Goal: Information Seeking & Learning: Learn about a topic

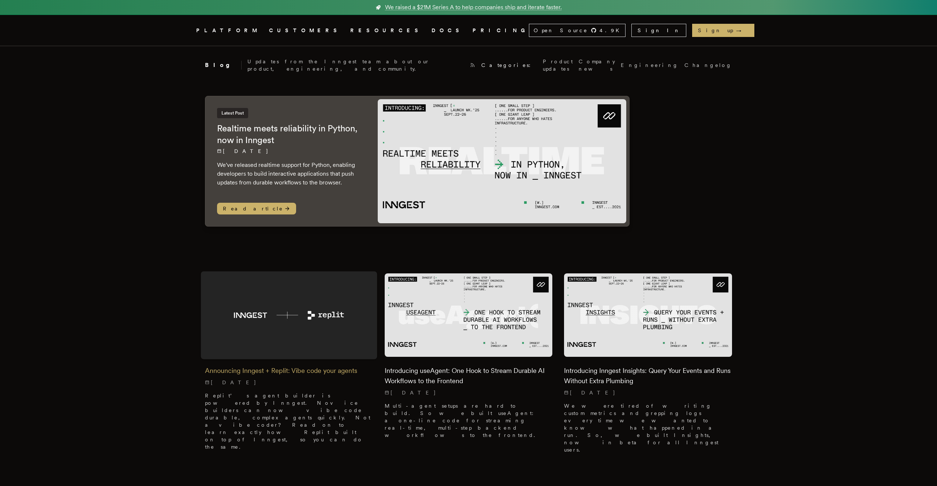
click at [282, 319] on img at bounding box center [289, 315] width 176 height 88
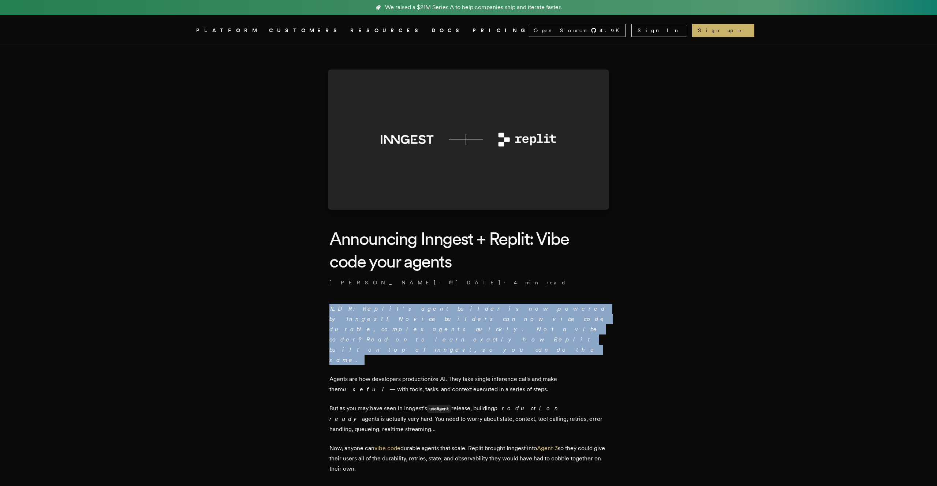
drag, startPoint x: 303, startPoint y: 306, endPoint x: 407, endPoint y: 332, distance: 107.2
click at [407, 332] on p "TLDR: Replit’s agent builder is now powered by Inngest! Novice builders can now…" at bounding box center [468, 334] width 278 height 61
drag, startPoint x: 419, startPoint y: 332, endPoint x: 293, endPoint y: 292, distance: 131.7
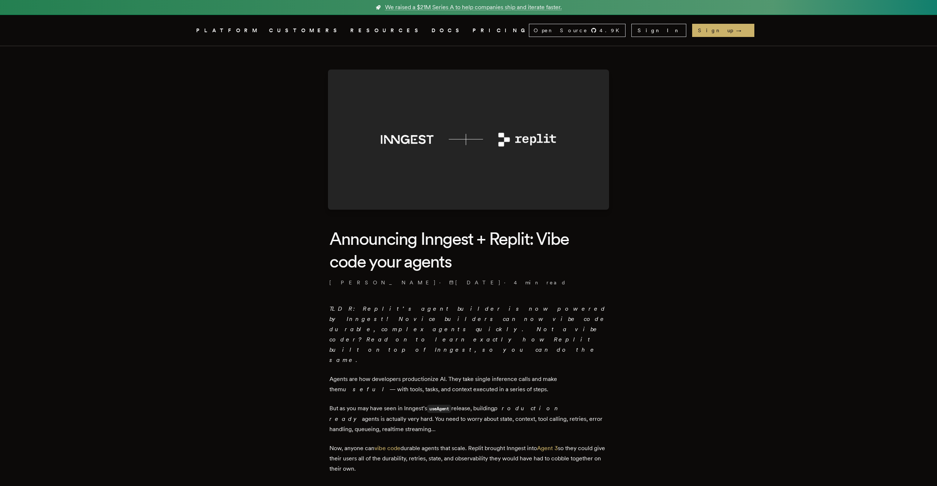
drag, startPoint x: 300, startPoint y: 340, endPoint x: 562, endPoint y: 340, distance: 261.3
click at [484, 374] on p "Agents are how developers productionize AI. They take single inference calls an…" at bounding box center [468, 384] width 278 height 20
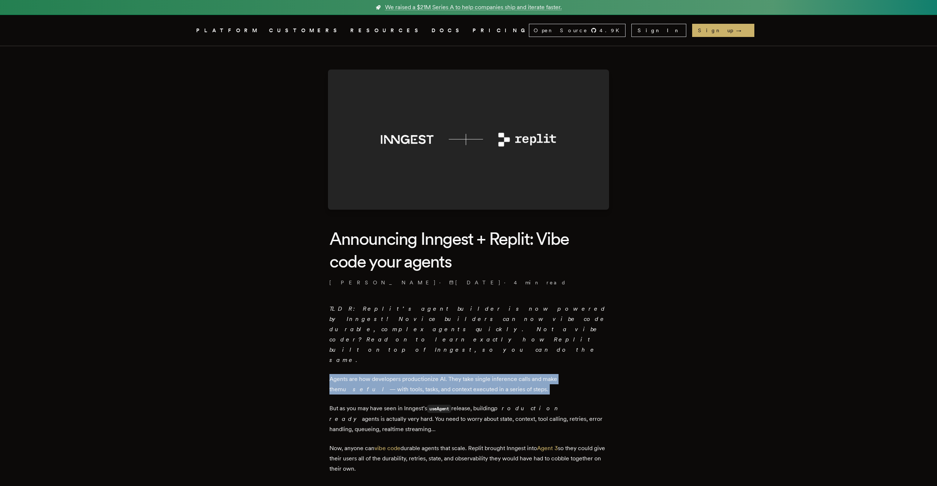
click at [484, 374] on p "Agents are how developers productionize AI. They take single inference calls an…" at bounding box center [468, 384] width 278 height 20
click at [508, 374] on p "Agents are how developers productionize AI. They take single inference calls an…" at bounding box center [468, 384] width 278 height 20
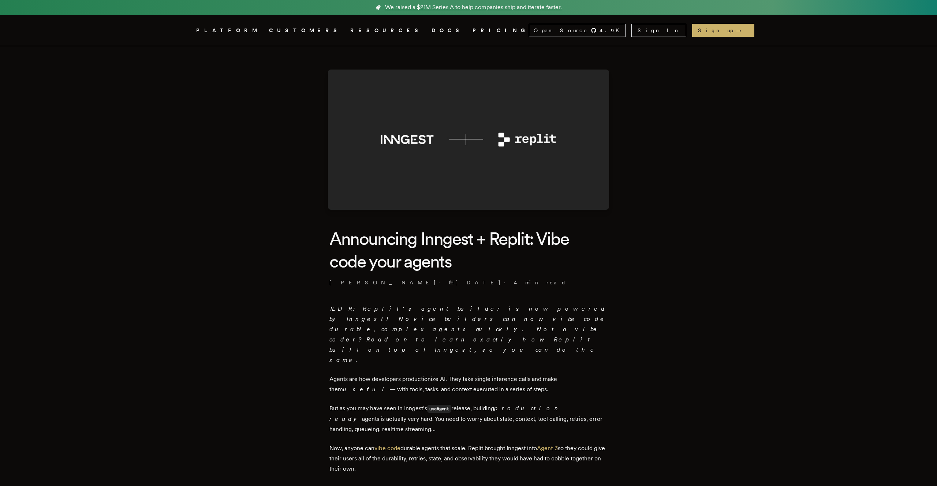
click at [508, 374] on p "Agents are how developers productionize AI. They take single inference calls an…" at bounding box center [468, 384] width 278 height 20
click at [453, 403] on p "But as you may have seen in Inngest’s useAgent release, building production rea…" at bounding box center [468, 418] width 278 height 31
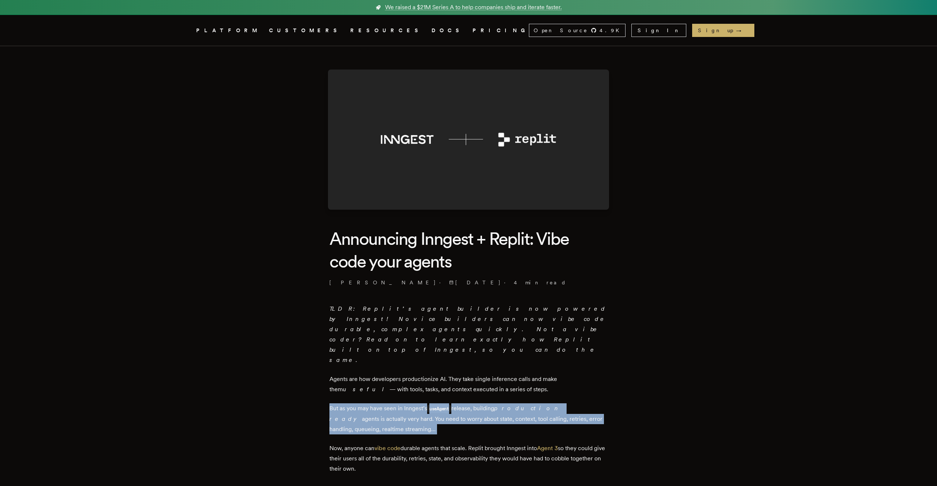
click at [453, 403] on p "But as you may have seen in Inngest’s useAgent release, building production rea…" at bounding box center [468, 418] width 278 height 31
click at [468, 403] on p "But as you may have seen in Inngest’s useAgent release, building production rea…" at bounding box center [468, 418] width 278 height 31
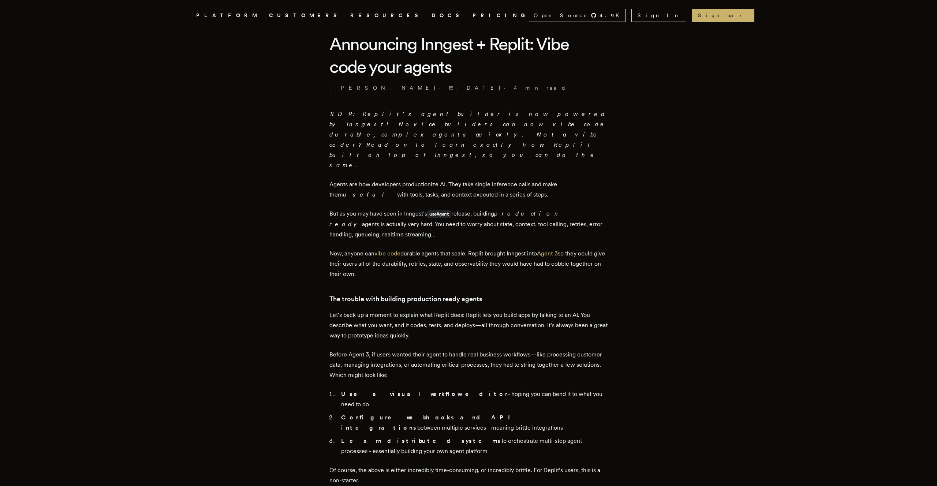
scroll to position [208, 0]
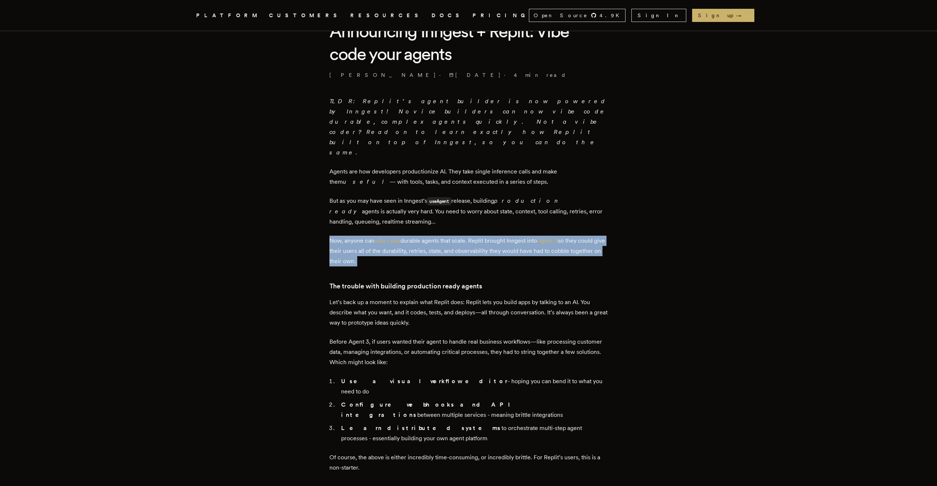
drag, startPoint x: 296, startPoint y: 210, endPoint x: 441, endPoint y: 240, distance: 147.3
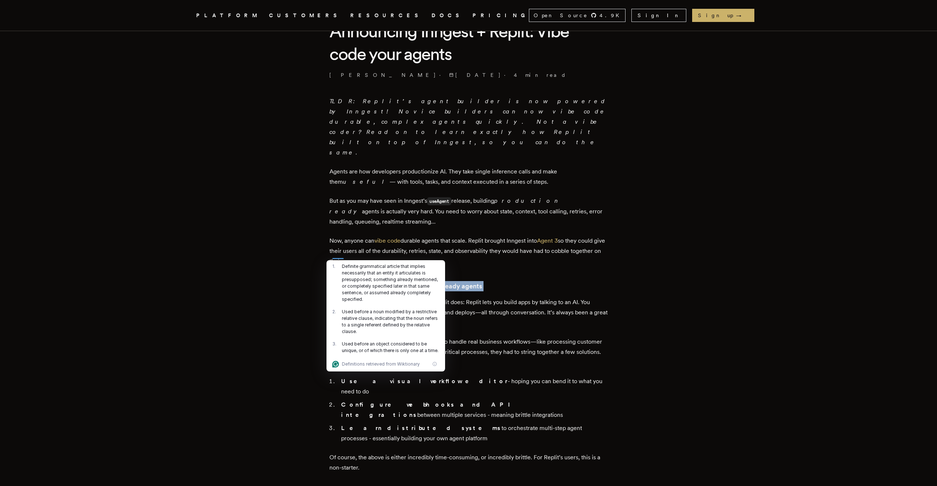
click at [469, 236] on p "Now, anyone can vibe code durable agents that scale. Replit brought Inngest int…" at bounding box center [468, 251] width 278 height 31
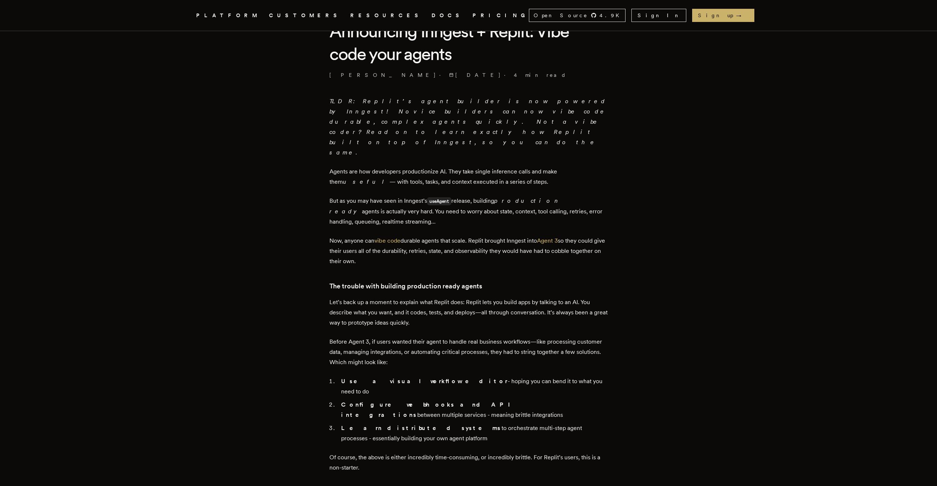
click at [469, 236] on p "Now, anyone can vibe code durable agents that scale. Replit brought Inngest int…" at bounding box center [468, 251] width 278 height 31
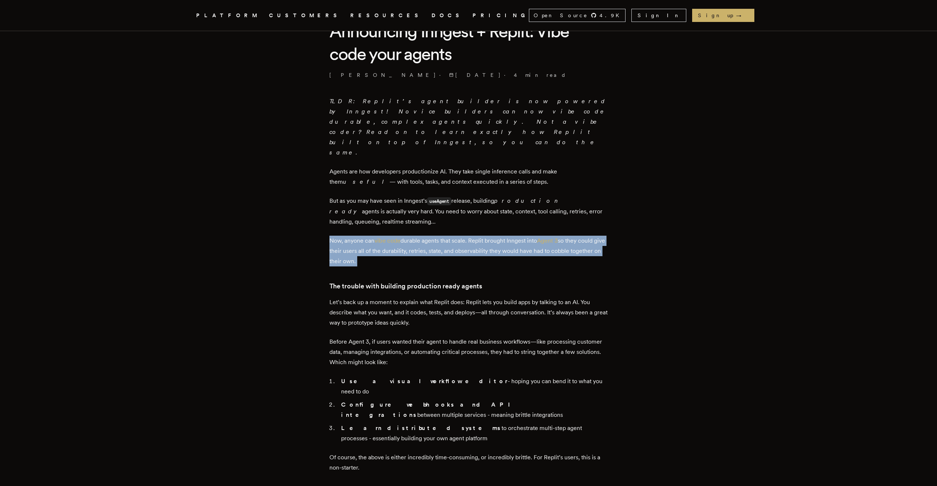
click at [469, 236] on p "Now, anyone can vibe code durable agents that scale. Replit brought Inngest int…" at bounding box center [468, 251] width 278 height 31
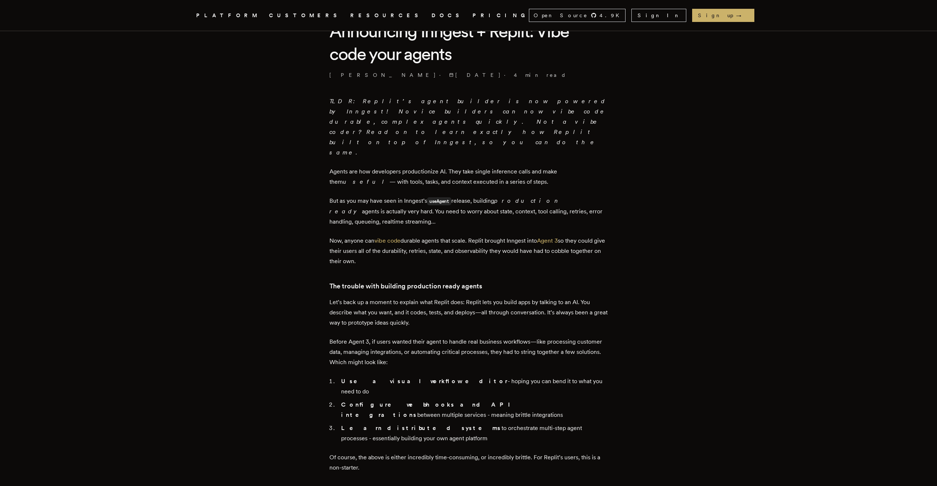
click at [469, 236] on p "Now, anyone can vibe code durable agents that scale. Replit brought Inngest int…" at bounding box center [468, 251] width 278 height 31
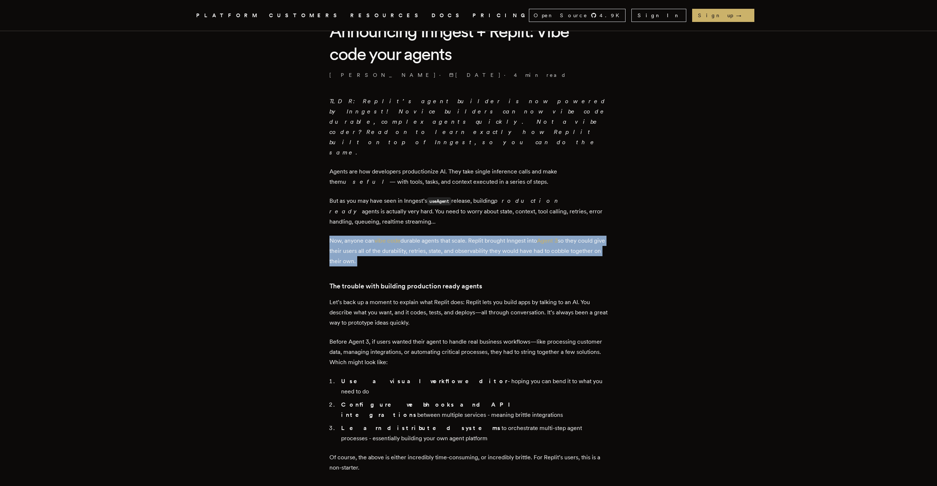
click at [498, 236] on p "Now, anyone can vibe code durable agents that scale. Replit brought Inngest int…" at bounding box center [468, 251] width 278 height 31
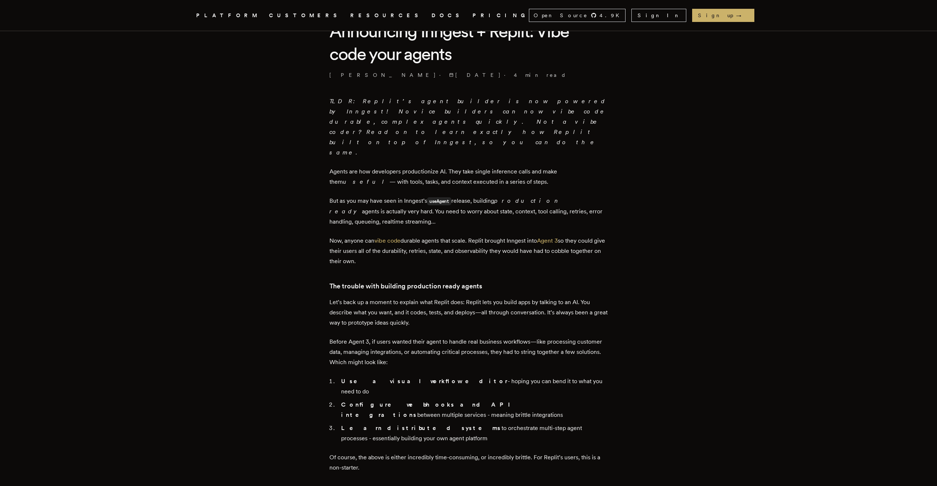
click at [498, 236] on p "Now, anyone can vibe code durable agents that scale. Replit brought Inngest int…" at bounding box center [468, 251] width 278 height 31
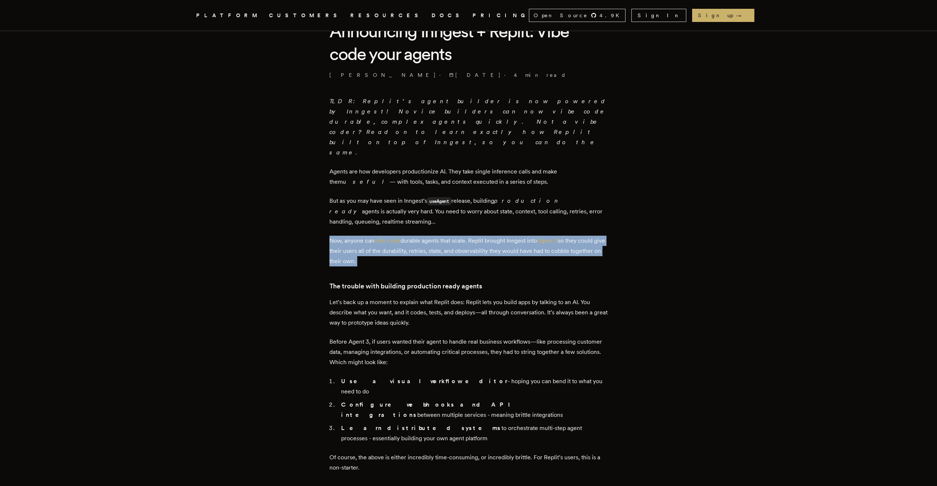
click at [535, 236] on p "Now, anyone can vibe code durable agents that scale. Replit brought Inngest int…" at bounding box center [468, 251] width 278 height 31
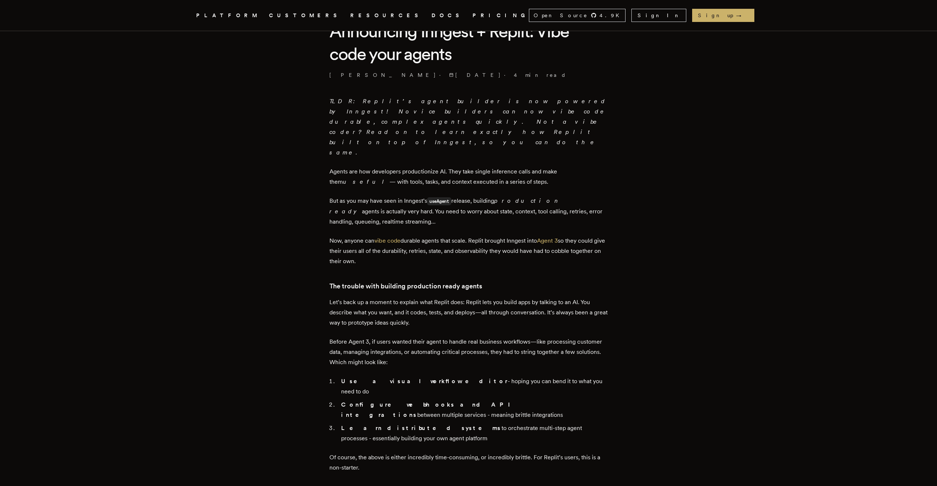
click at [535, 236] on p "Now, anyone can vibe code durable agents that scale. Replit brought Inngest int…" at bounding box center [468, 251] width 278 height 31
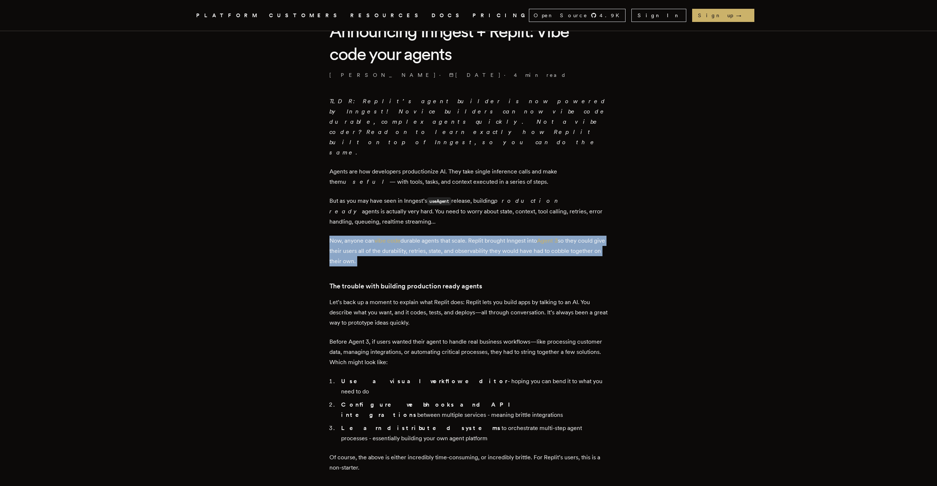
click at [555, 236] on p "Now, anyone can vibe code durable agents that scale. Replit brought Inngest int…" at bounding box center [468, 251] width 278 height 31
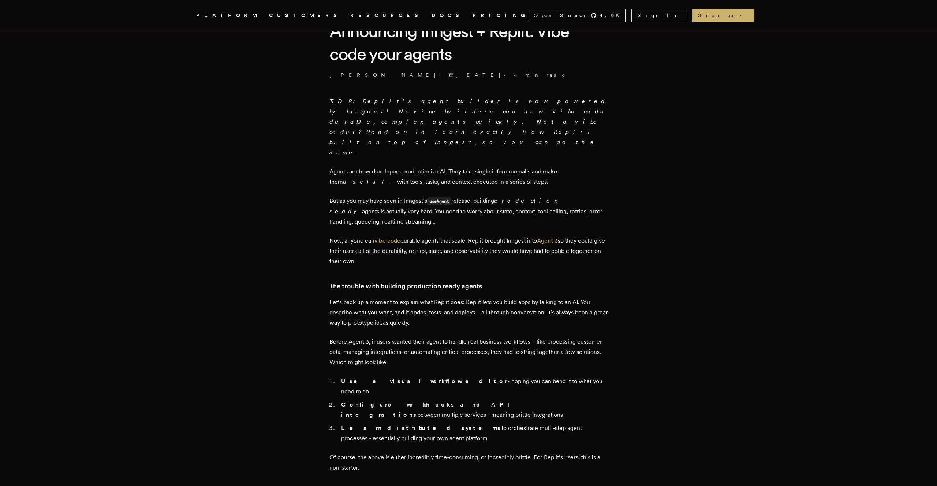
click at [555, 236] on p "Now, anyone can vibe code durable agents that scale. Replit brought Inngest int…" at bounding box center [468, 251] width 278 height 31
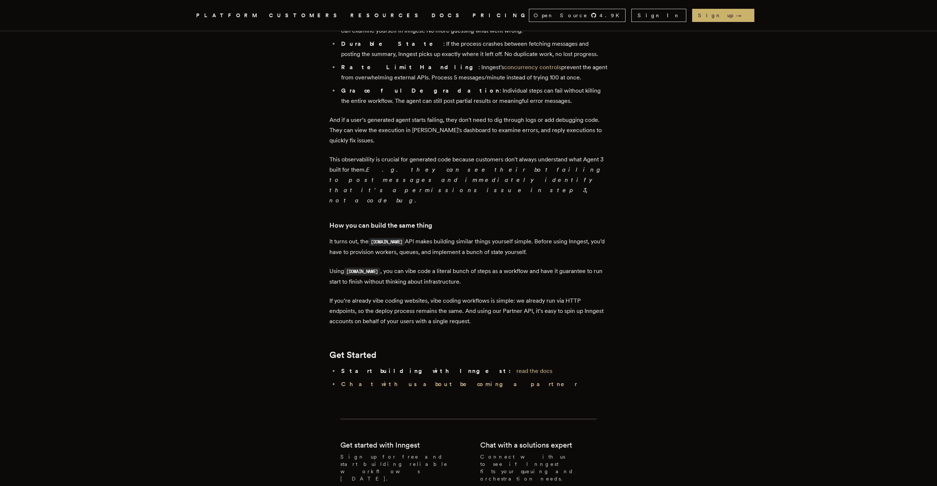
scroll to position [858, 0]
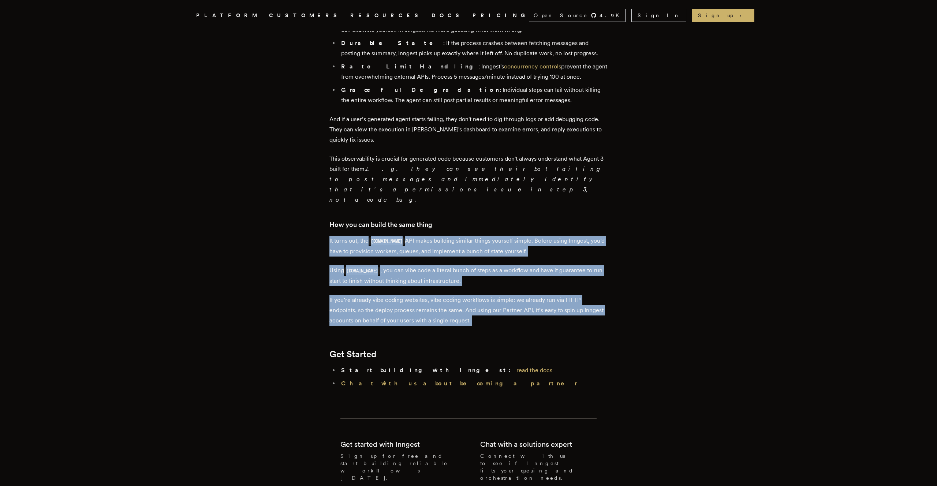
drag, startPoint x: 300, startPoint y: 179, endPoint x: 489, endPoint y: 268, distance: 208.7
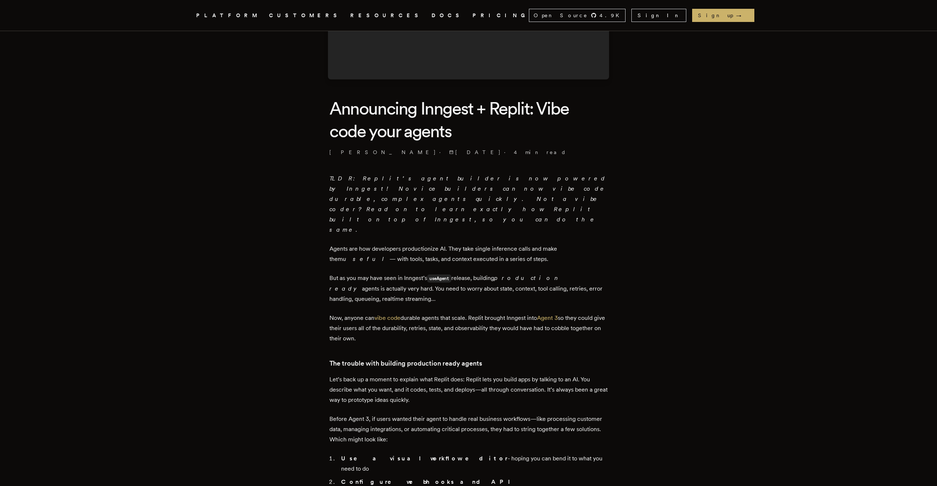
scroll to position [0, 0]
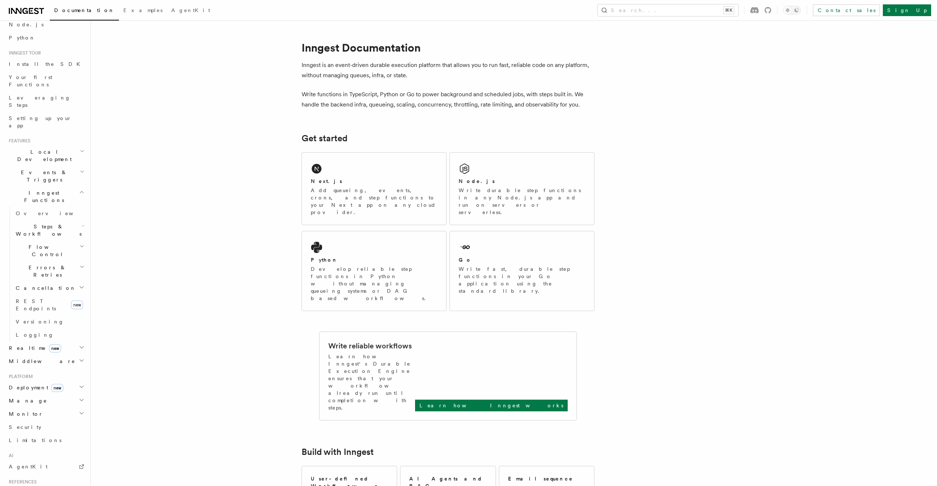
scroll to position [41, 0]
click at [40, 388] on h2 "Deployment new" at bounding box center [46, 394] width 80 height 13
click at [55, 401] on link "Overview" at bounding box center [49, 407] width 73 height 13
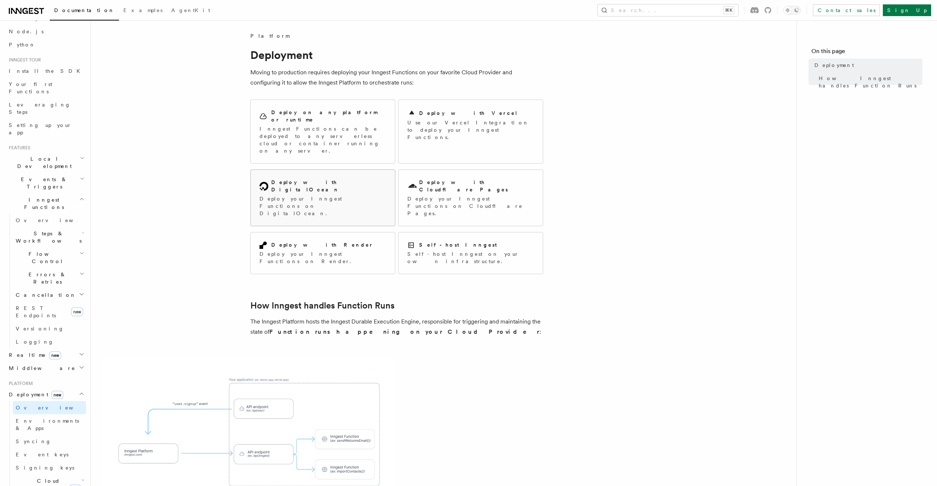
click at [310, 179] on div "Deploy with DigitalOcean Deploy your Inngest Functions on DigitalOcean." at bounding box center [322, 198] width 127 height 38
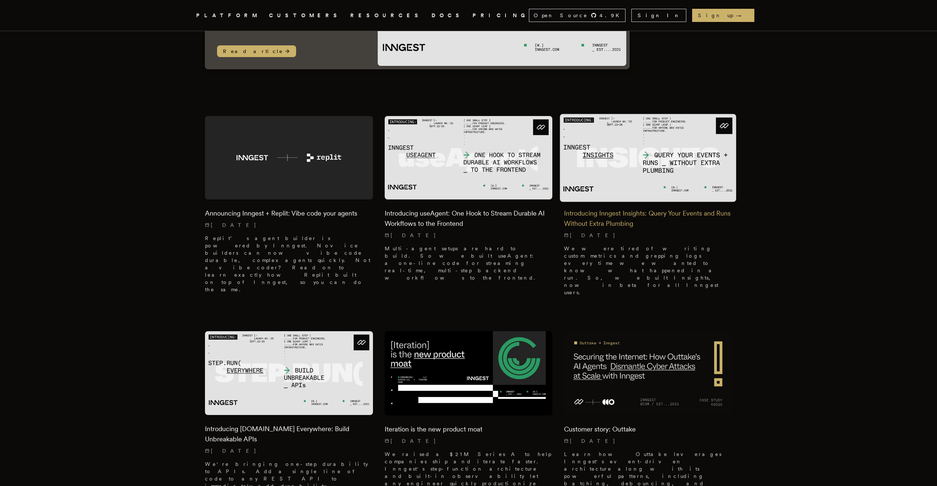
scroll to position [173, 0]
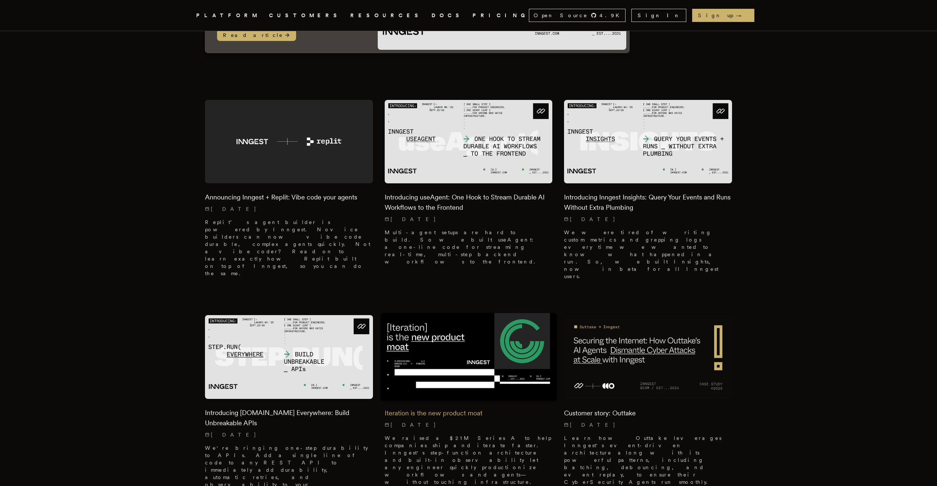
click at [472, 319] on img at bounding box center [468, 357] width 176 height 88
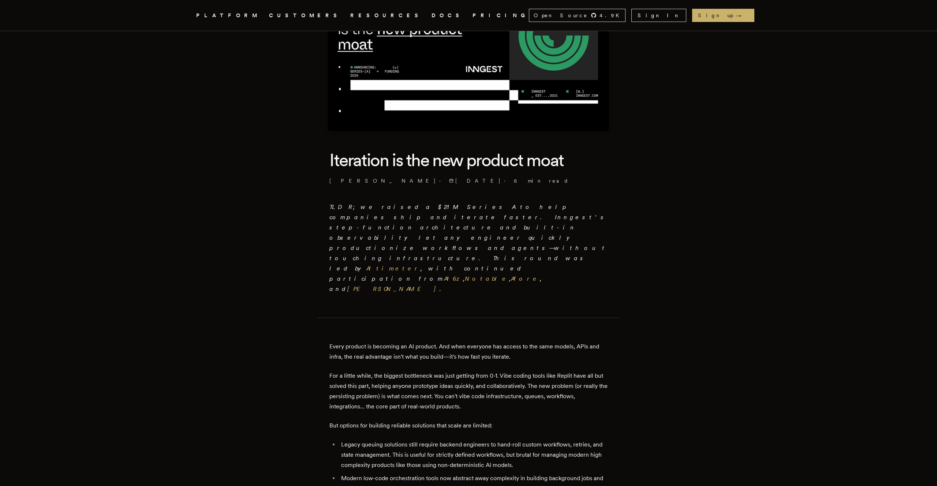
scroll to position [79, 0]
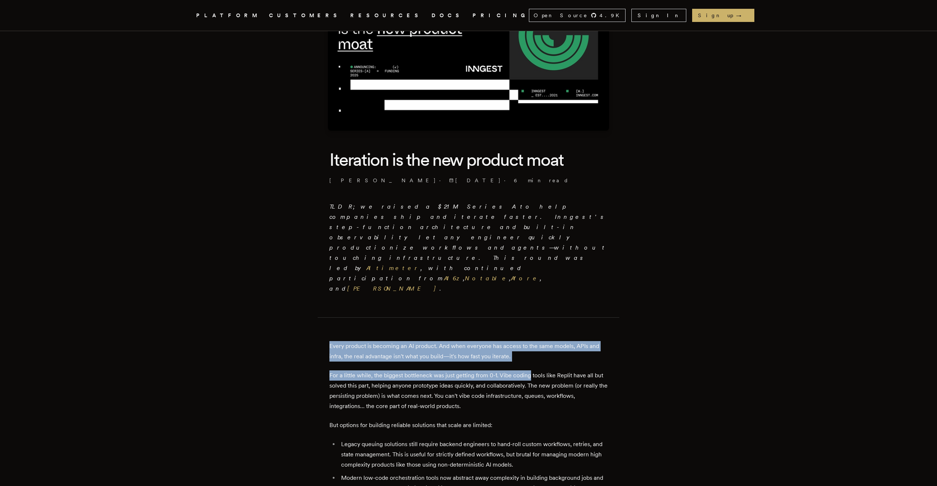
drag, startPoint x: 271, startPoint y: 298, endPoint x: 532, endPoint y: 321, distance: 261.9
click at [551, 341] on p "Every product is becoming an AI product. And when everyone has access to the sa…" at bounding box center [468, 351] width 278 height 20
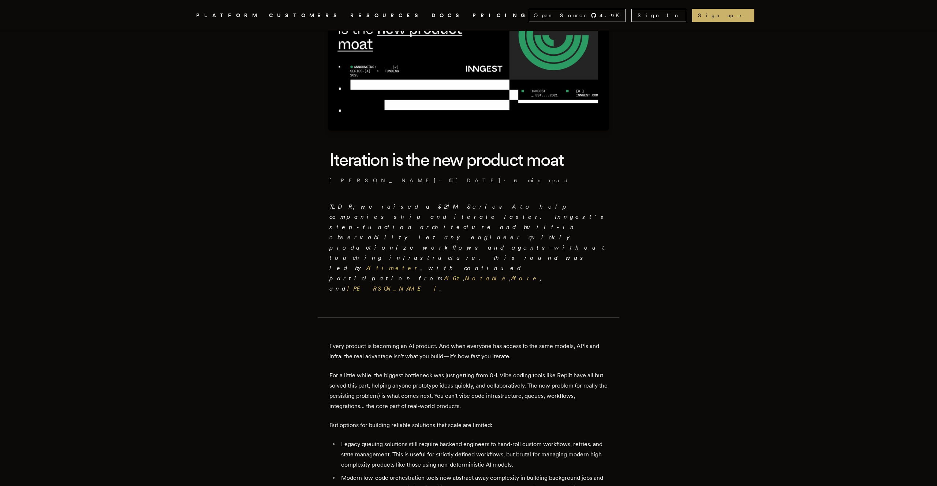
click at [551, 341] on p "Every product is becoming an AI product. And when everyone has access to the sa…" at bounding box center [468, 351] width 278 height 20
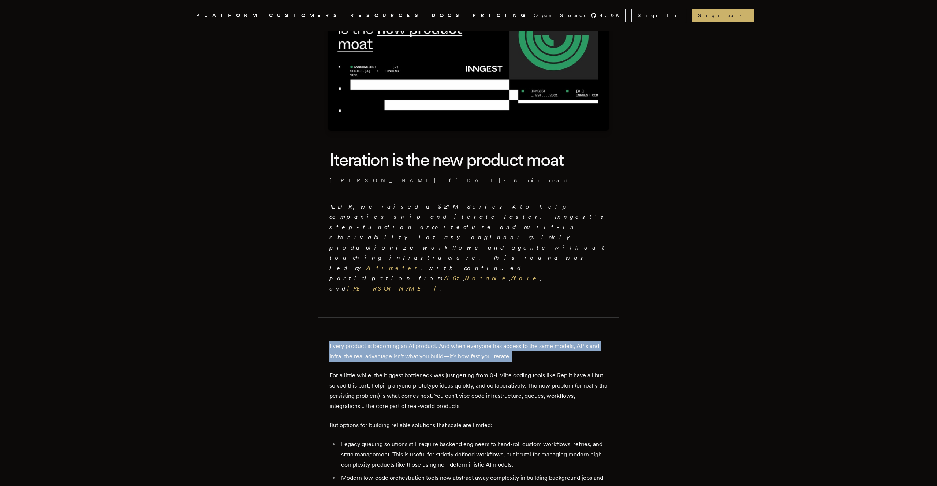
click at [576, 341] on p "Every product is becoming an AI product. And when everyone has access to the sa…" at bounding box center [468, 351] width 278 height 20
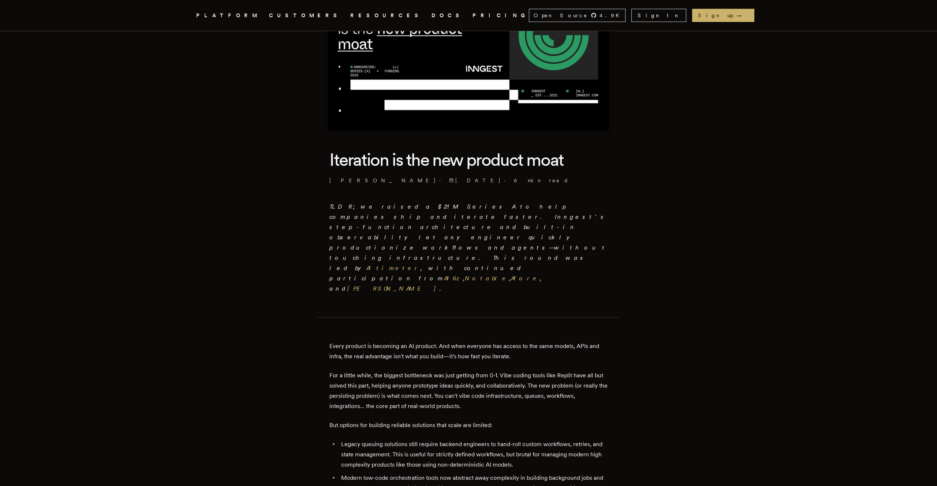
click at [576, 341] on p "Every product is becoming an AI product. And when everyone has access to the sa…" at bounding box center [468, 351] width 278 height 20
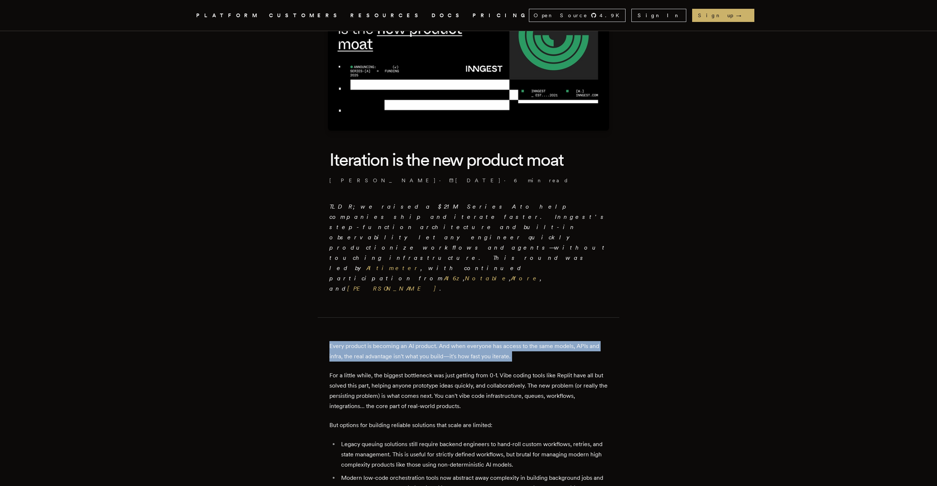
click at [541, 370] on p "For a little while, the biggest bottleneck was just getting from 0-1. Vibe codi…" at bounding box center [468, 390] width 278 height 41
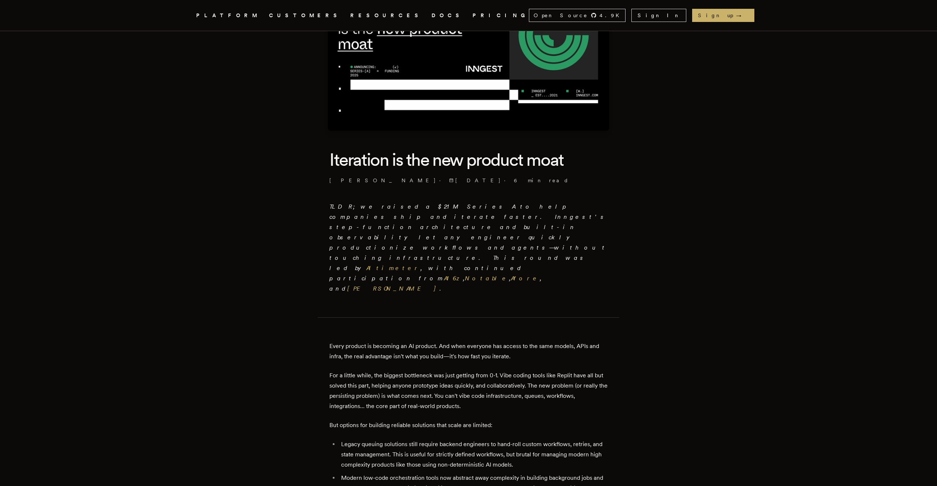
click at [541, 370] on p "For a little while, the biggest bottleneck was just getting from 0-1. Vibe codi…" at bounding box center [468, 390] width 278 height 41
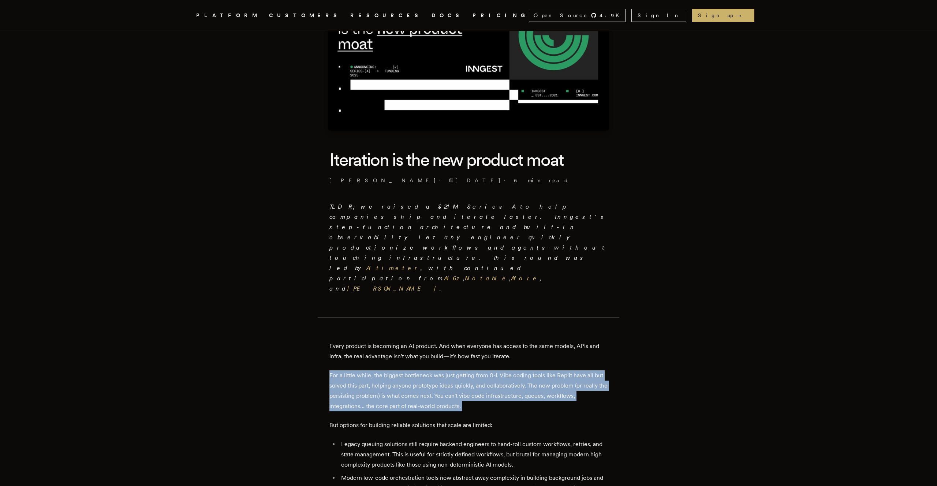
click at [563, 370] on p "For a little while, the biggest bottleneck was just getting from 0-1. Vibe codi…" at bounding box center [468, 390] width 278 height 41
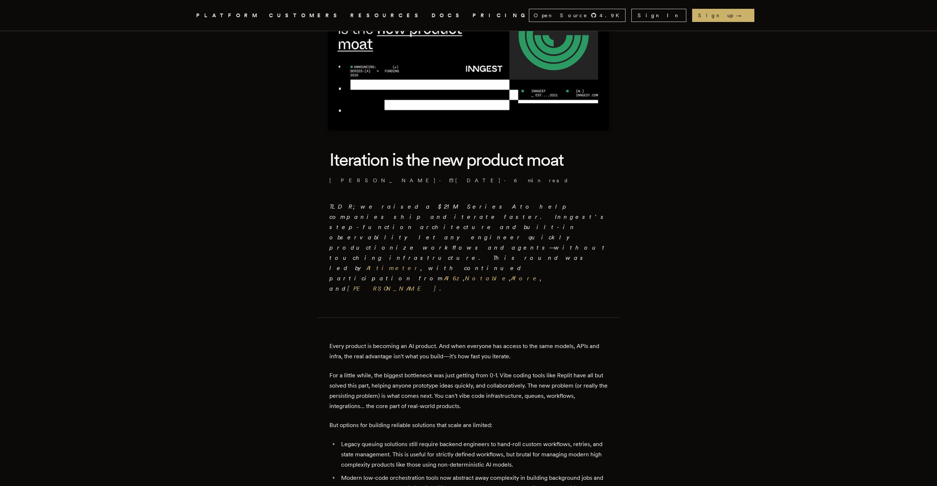
click at [563, 370] on p "For a little while, the biggest bottleneck was just getting from 0-1. Vibe codi…" at bounding box center [468, 390] width 278 height 41
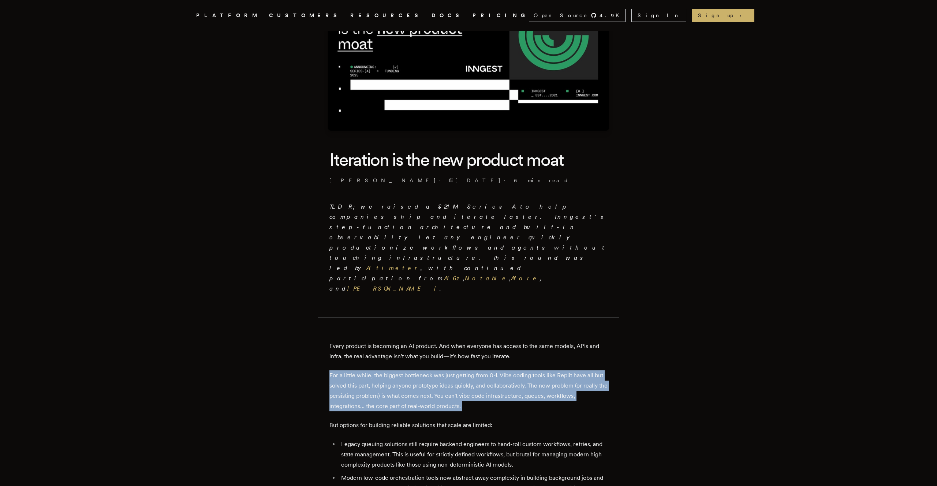
click at [550, 370] on p "For a little while, the biggest bottleneck was just getting from 0-1. Vibe codi…" at bounding box center [468, 390] width 278 height 41
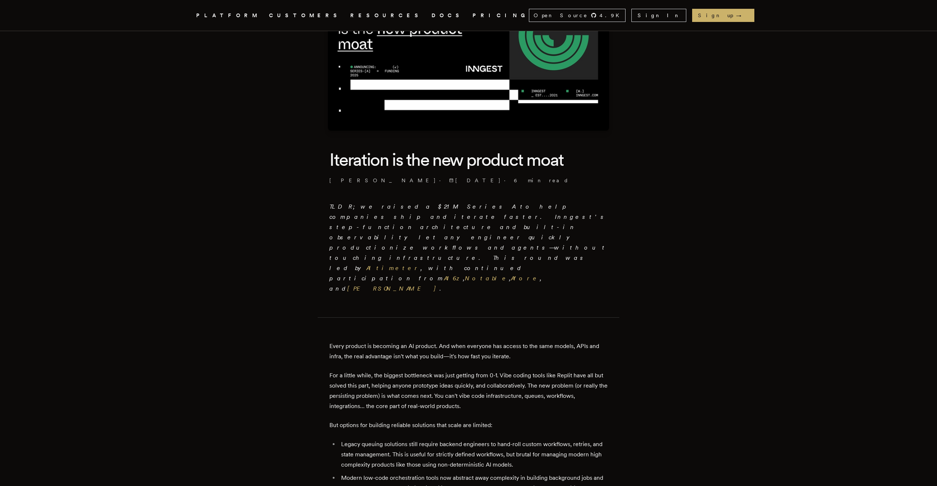
click at [550, 370] on p "For a little while, the biggest bottleneck was just getting from 0-1. Vibe codi…" at bounding box center [468, 390] width 278 height 41
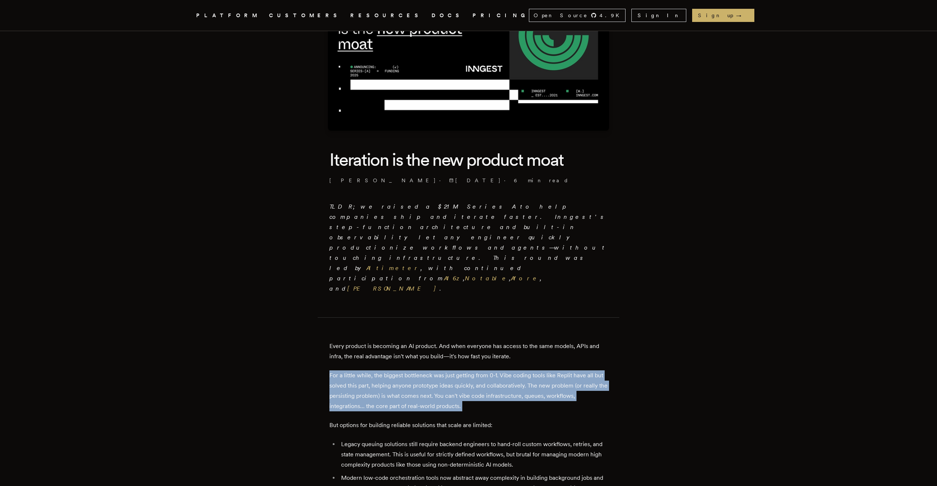
click at [571, 341] on p "Every product is becoming an AI product. And when everyone has access to the sa…" at bounding box center [468, 351] width 278 height 20
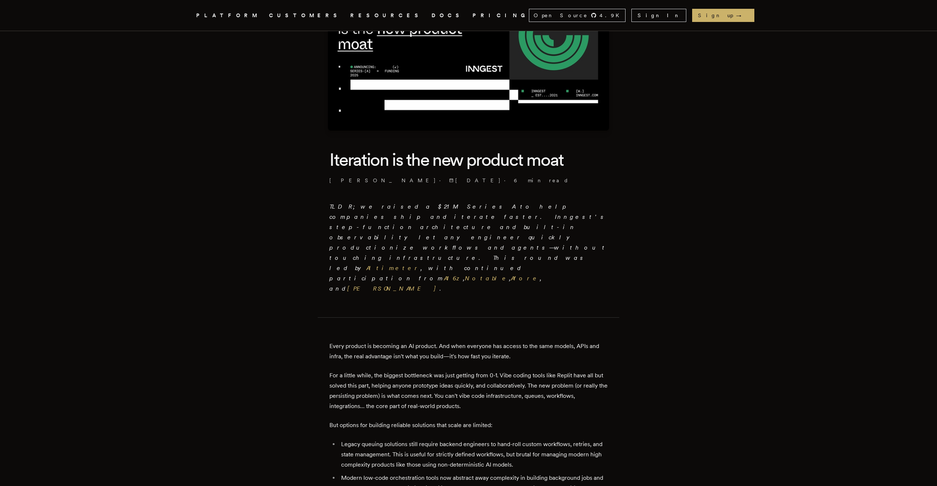
click at [571, 341] on p "Every product is becoming an AI product. And when everyone has access to the sa…" at bounding box center [468, 351] width 278 height 20
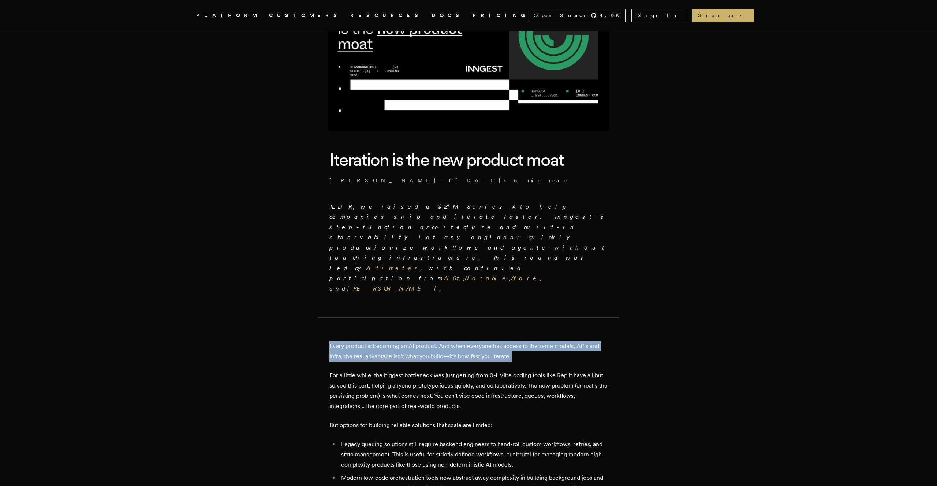
click at [571, 341] on p "Every product is becoming an AI product. And when everyone has access to the sa…" at bounding box center [468, 351] width 278 height 20
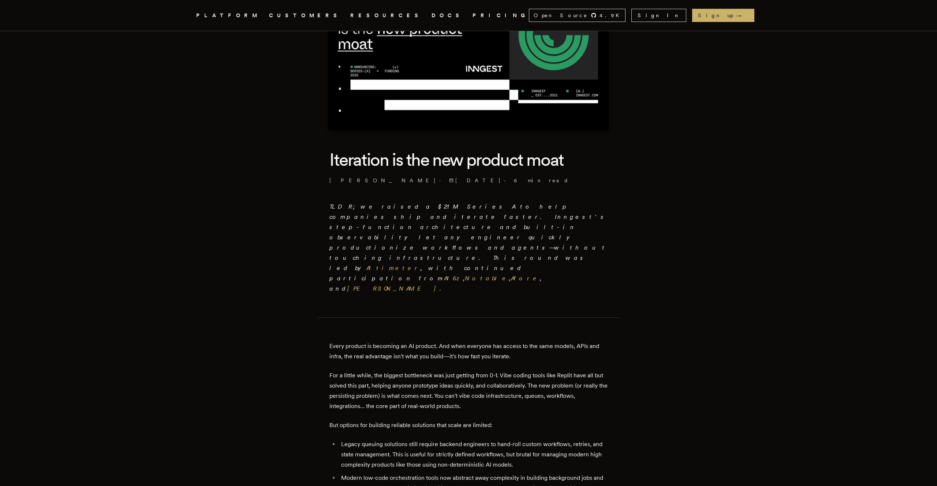
click at [571, 341] on p "Every product is becoming an AI product. And when everyone has access to the sa…" at bounding box center [468, 351] width 278 height 20
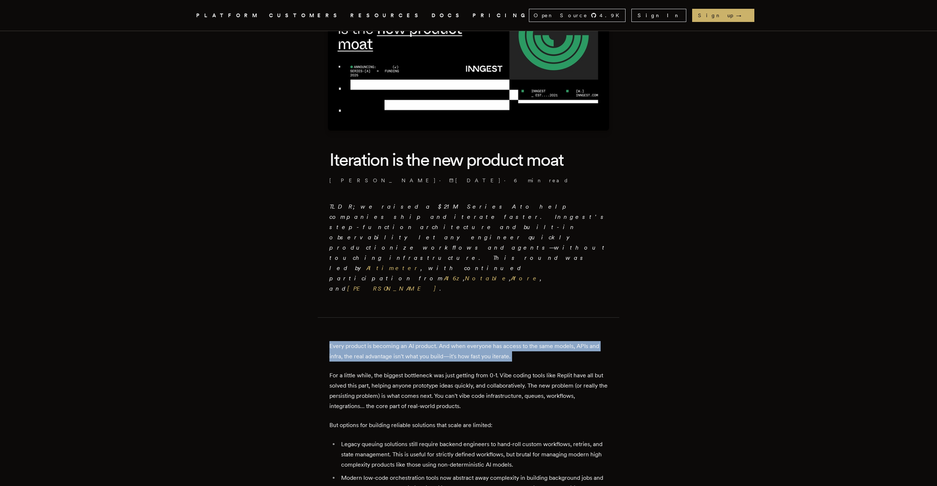
click at [571, 341] on p "Every product is becoming an AI product. And when everyone has access to the sa…" at bounding box center [468, 351] width 278 height 20
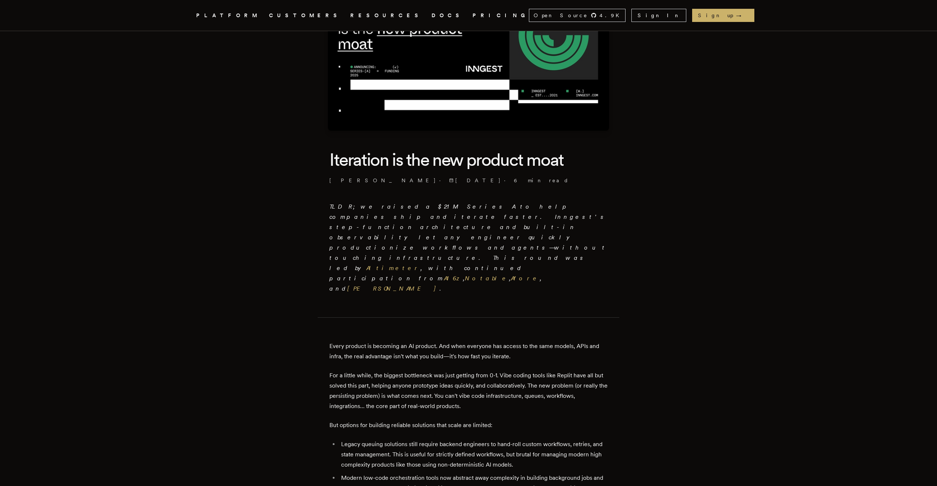
click at [571, 341] on p "Every product is becoming an AI product. And when everyone has access to the sa…" at bounding box center [468, 351] width 278 height 20
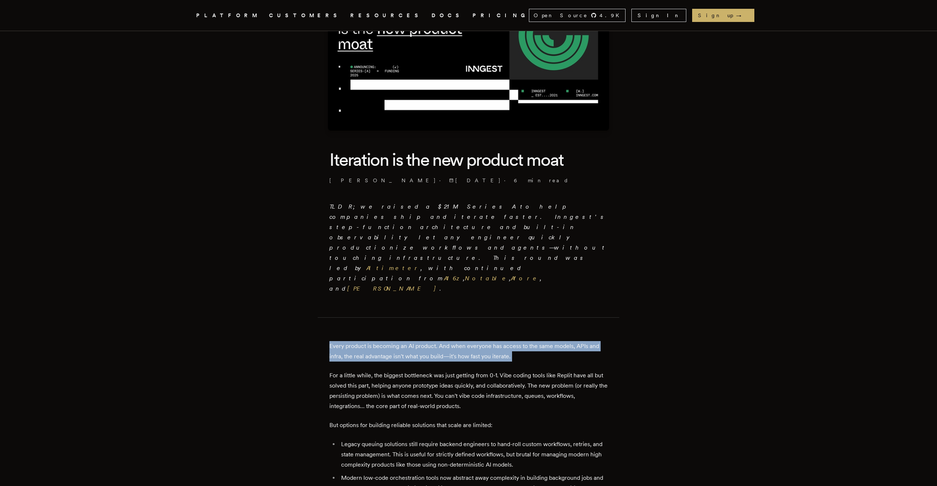
click at [571, 341] on p "Every product is becoming an AI product. And when everyone has access to the sa…" at bounding box center [468, 351] width 278 height 20
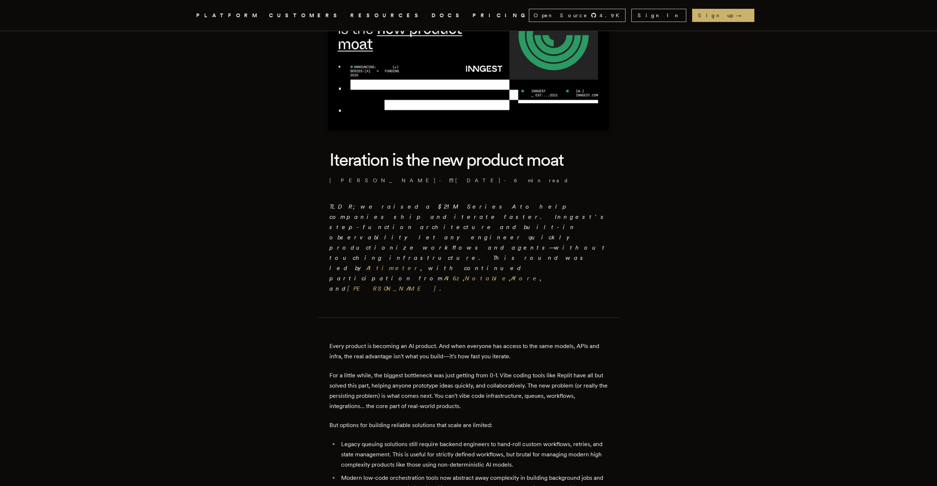
click at [571, 341] on p "Every product is becoming an AI product. And when everyone has access to the sa…" at bounding box center [468, 351] width 278 height 20
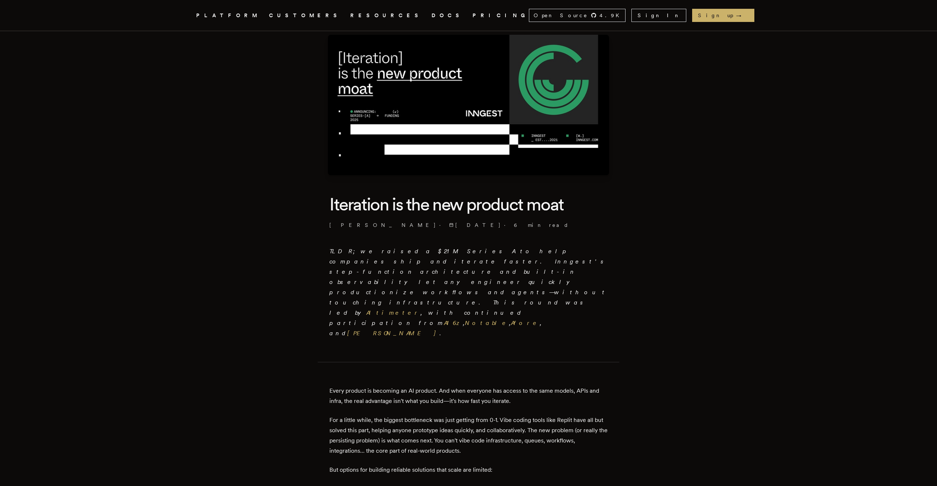
scroll to position [0, 0]
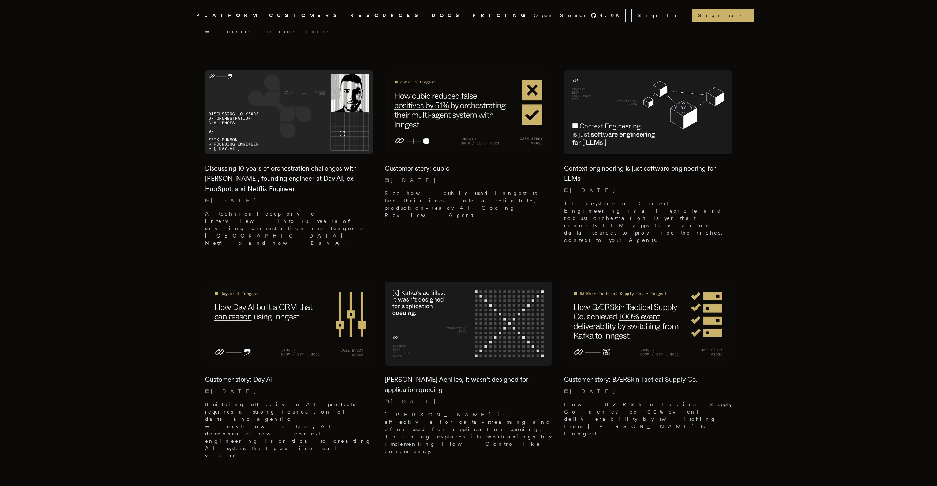
scroll to position [1057, 0]
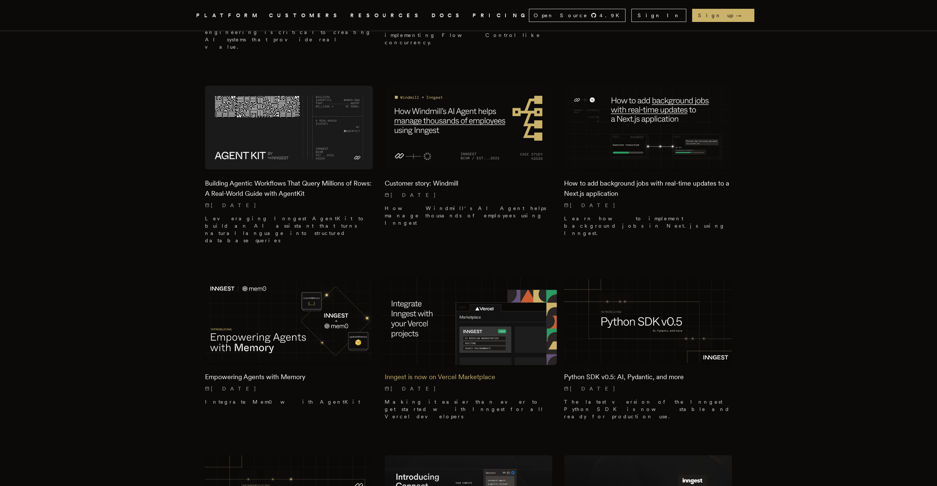
click at [473, 277] on img at bounding box center [468, 321] width 176 height 88
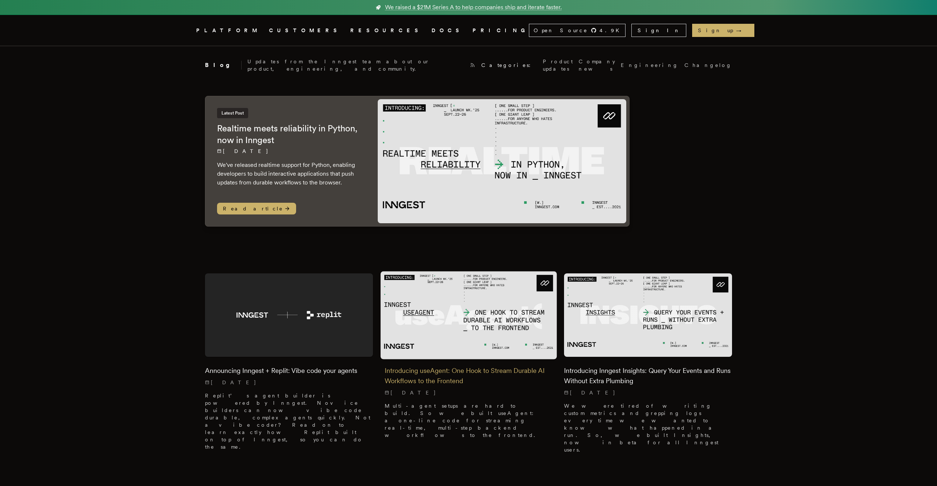
click at [494, 317] on img at bounding box center [468, 315] width 176 height 88
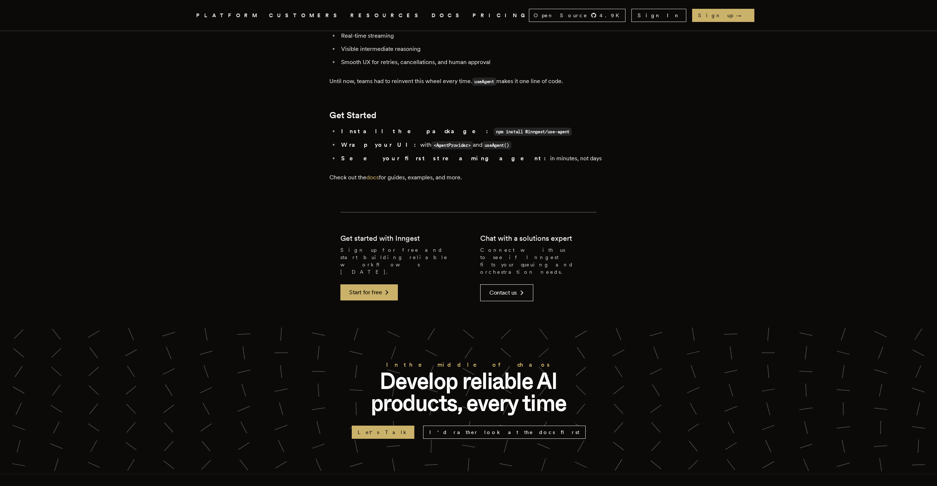
scroll to position [1399, 0]
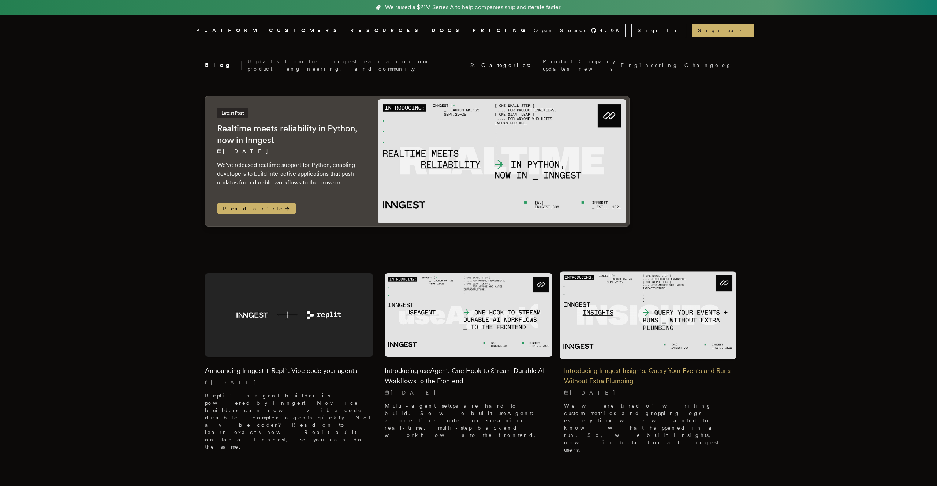
click at [636, 317] on img at bounding box center [648, 315] width 176 height 88
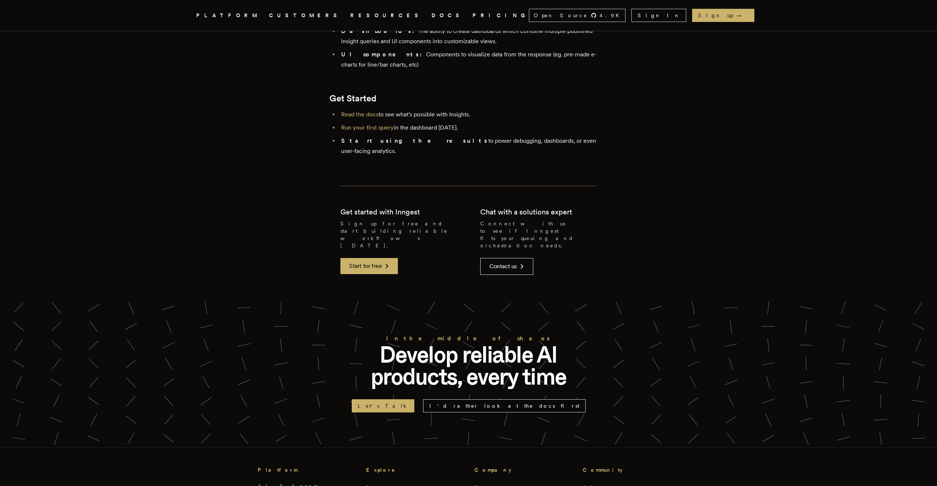
scroll to position [1584, 0]
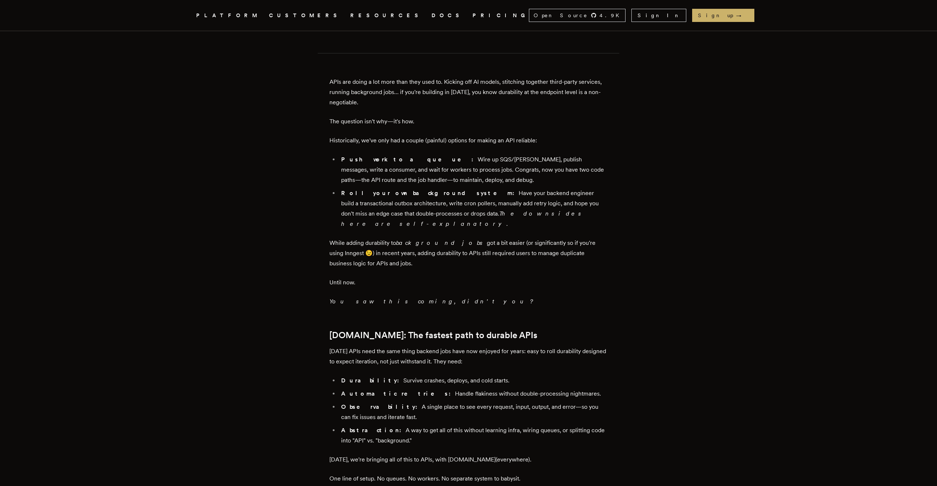
scroll to position [385, 0]
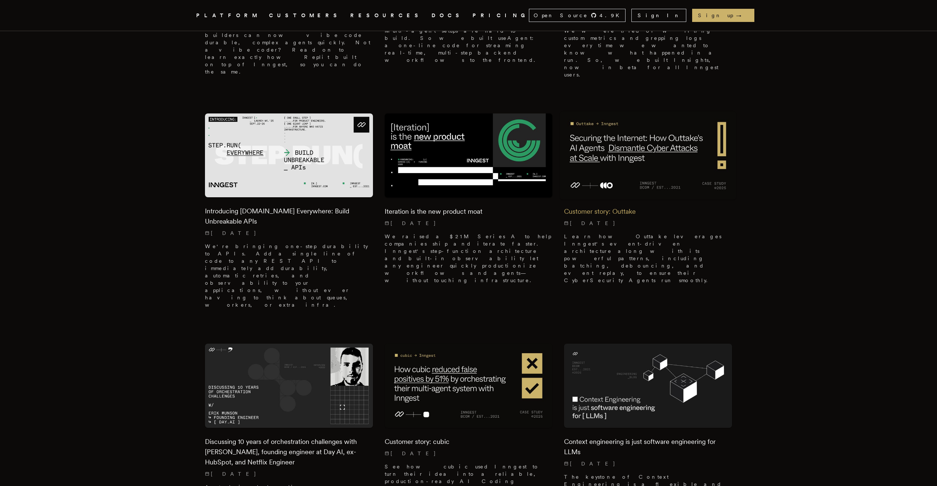
scroll to position [395, 0]
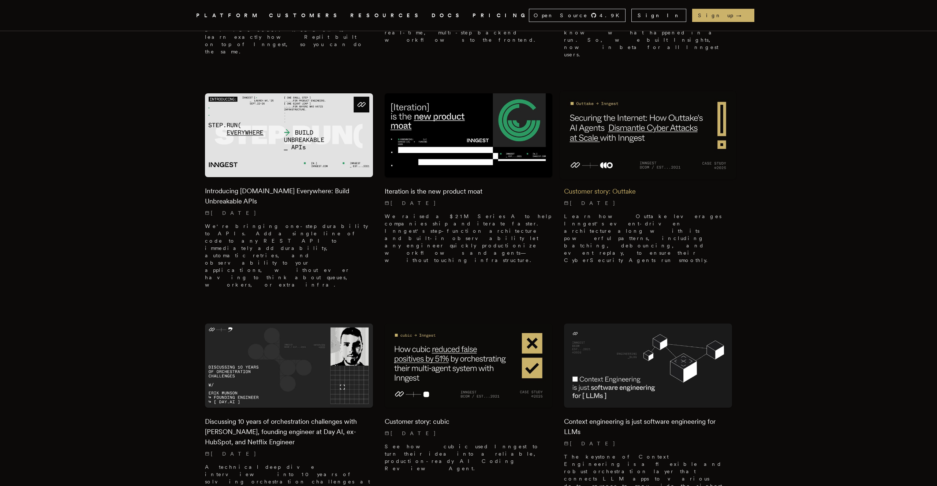
click at [613, 91] on img at bounding box center [648, 135] width 176 height 88
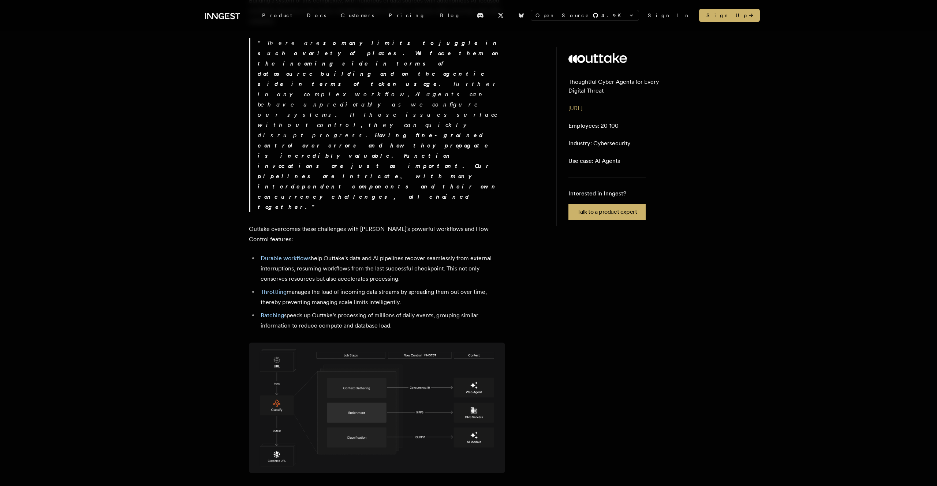
scroll to position [783, 0]
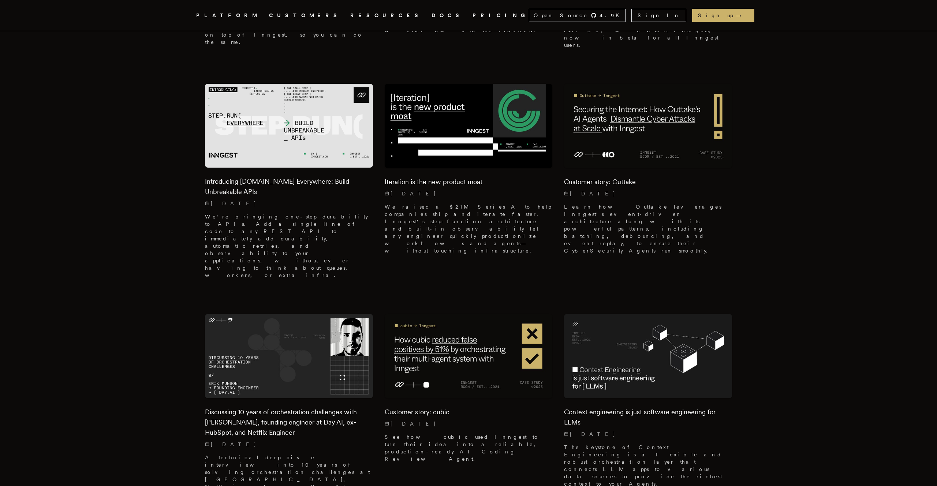
scroll to position [406, 0]
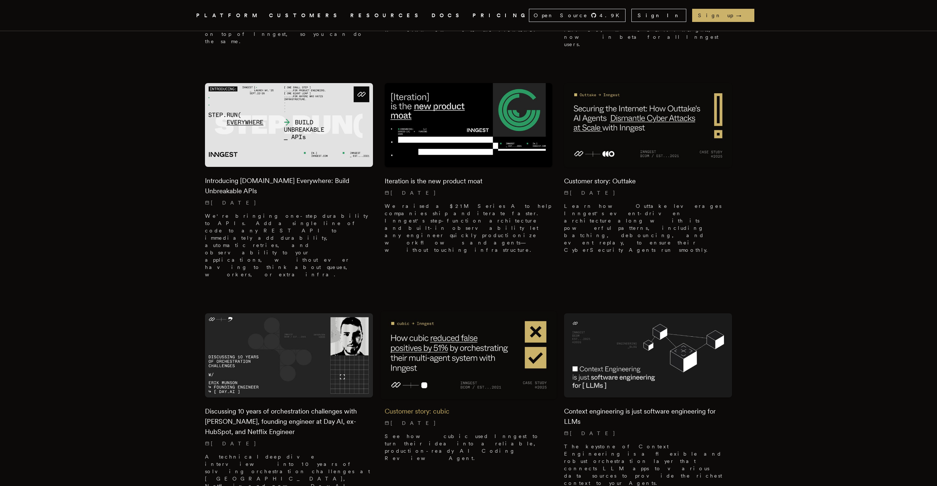
click at [471, 311] on img at bounding box center [468, 355] width 176 height 88
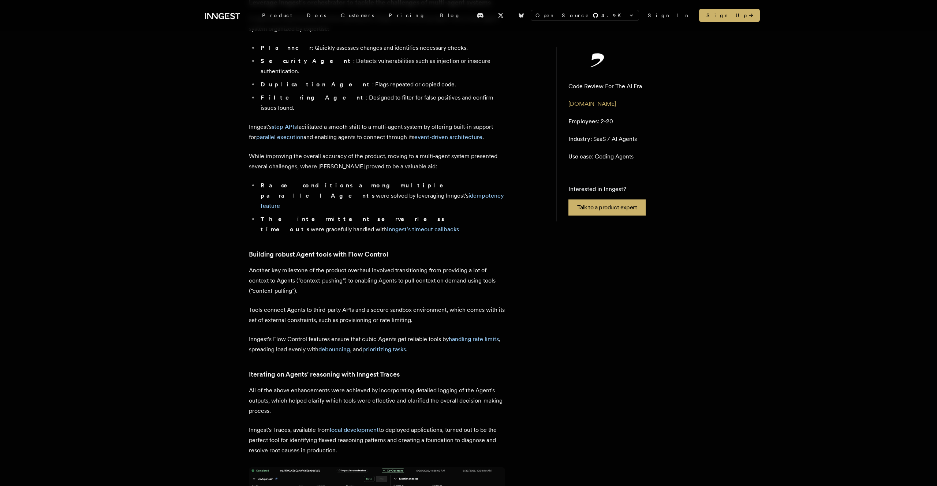
scroll to position [1172, 0]
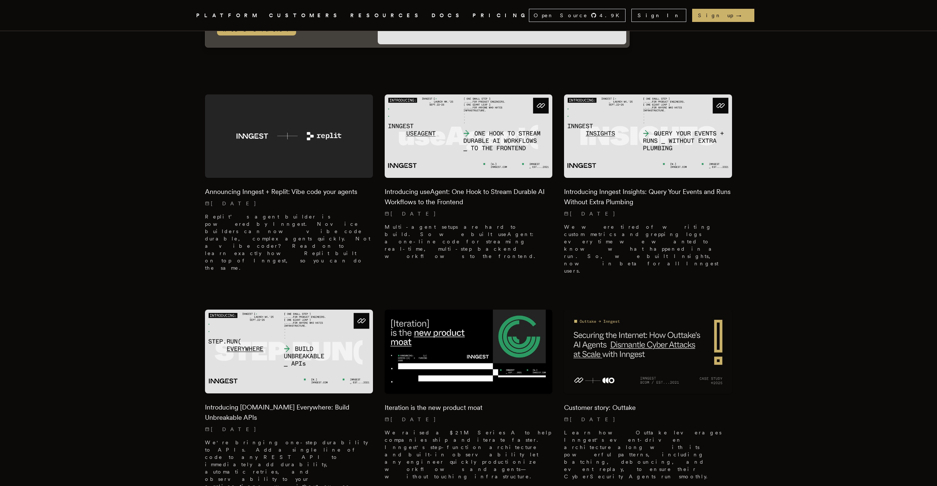
scroll to position [275, 0]
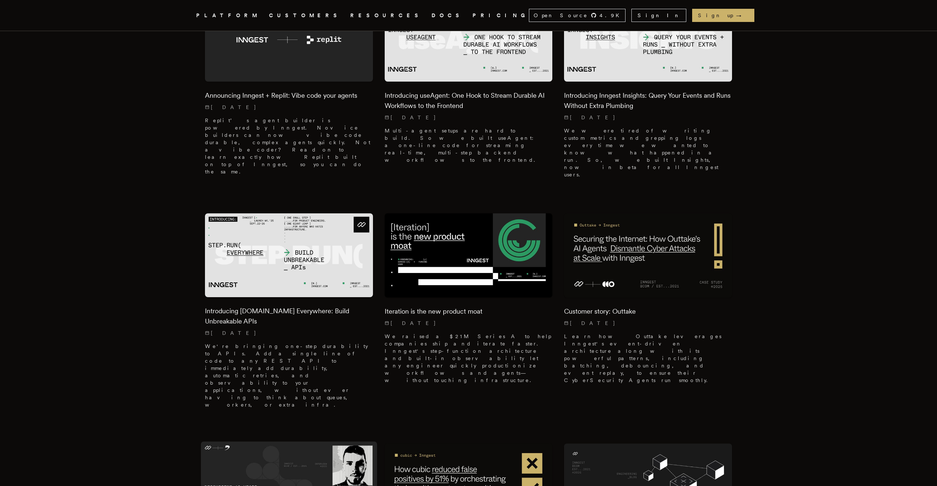
click at [279, 441] on img at bounding box center [289, 485] width 176 height 88
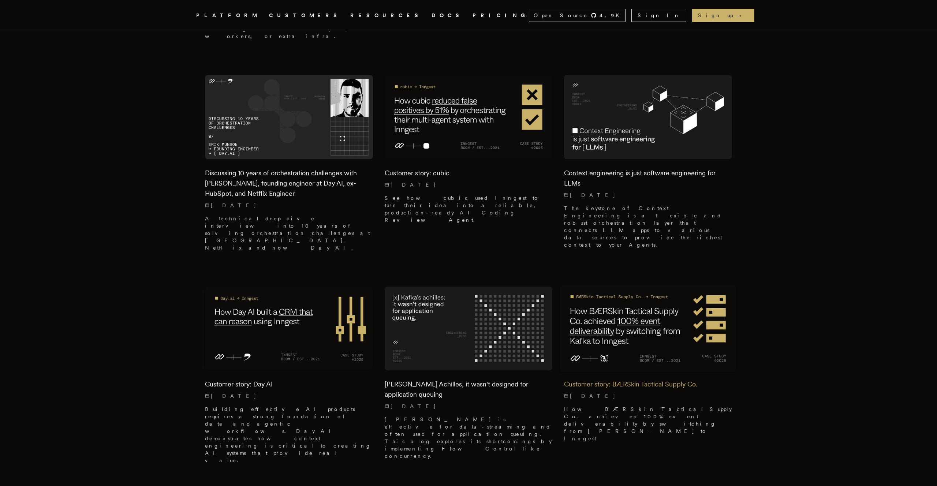
scroll to position [644, 0]
click at [642, 284] on img at bounding box center [648, 328] width 176 height 88
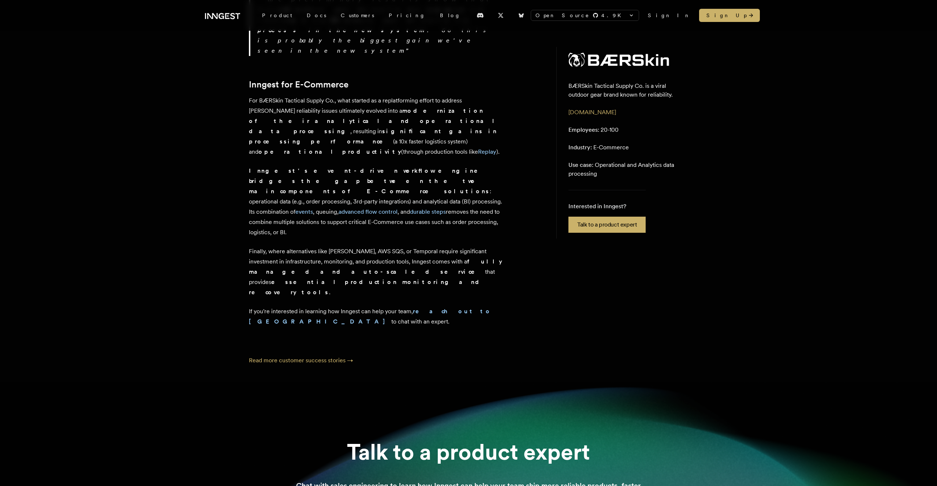
scroll to position [1525, 0]
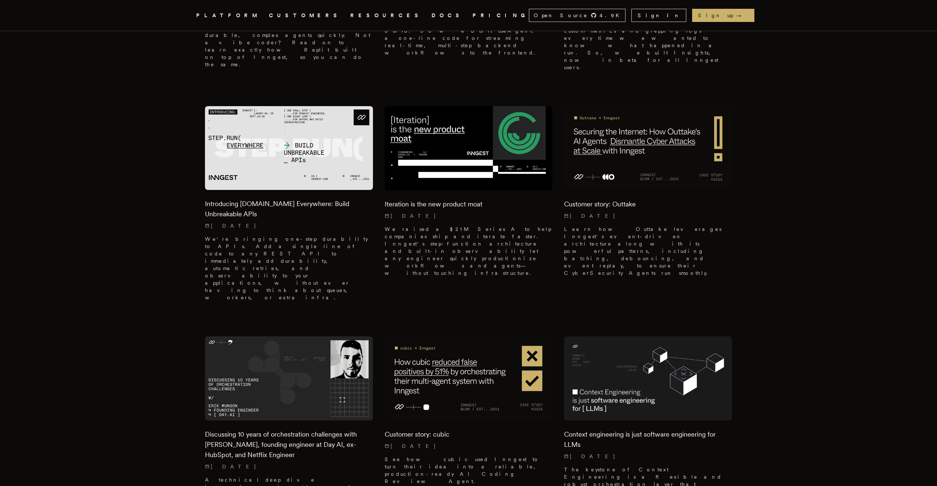
scroll to position [509, 0]
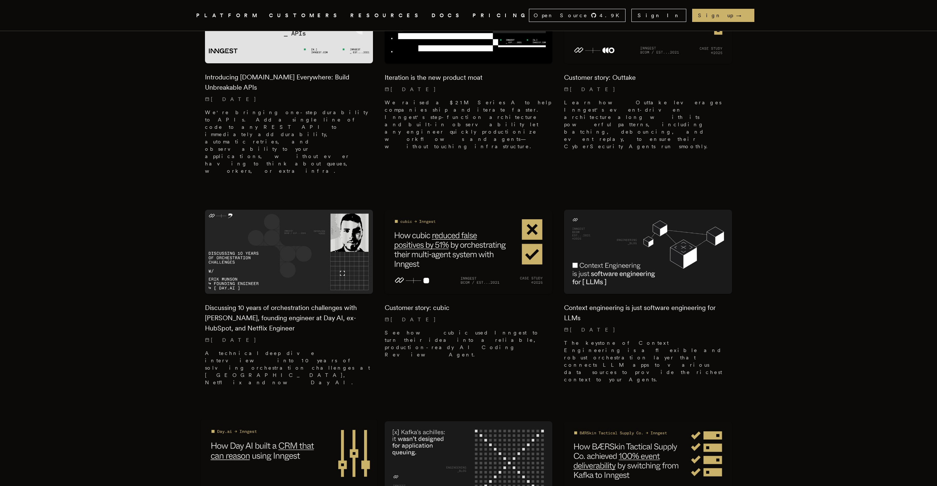
click at [289, 419] on img at bounding box center [289, 463] width 176 height 88
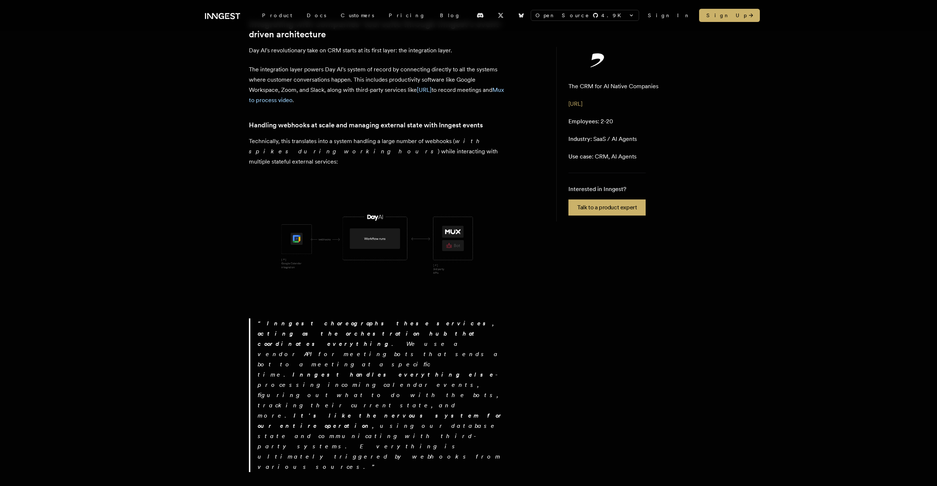
scroll to position [318, 0]
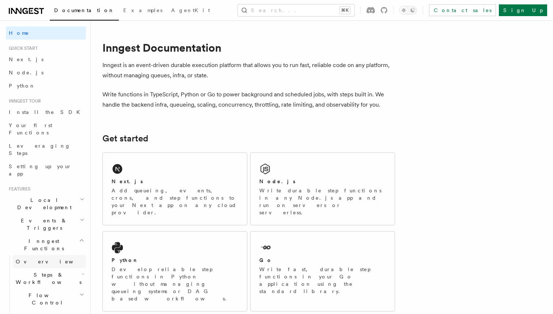
click at [31, 258] on span "Overview" at bounding box center [53, 261] width 75 height 6
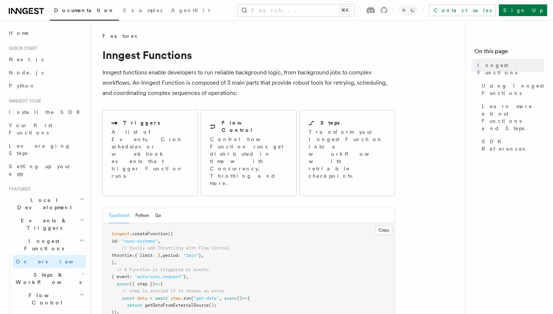
click at [48, 271] on span "Steps & Workflows" at bounding box center [47, 278] width 69 height 15
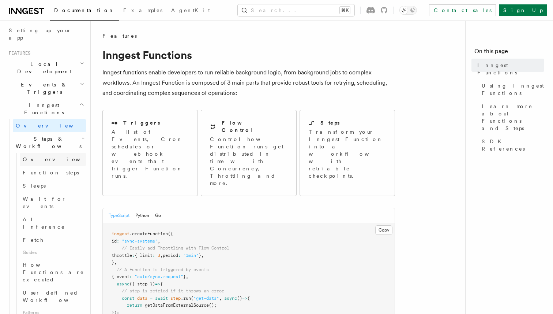
scroll to position [138, 0]
click at [74, 259] on span "How Functions are executed" at bounding box center [54, 270] width 63 height 22
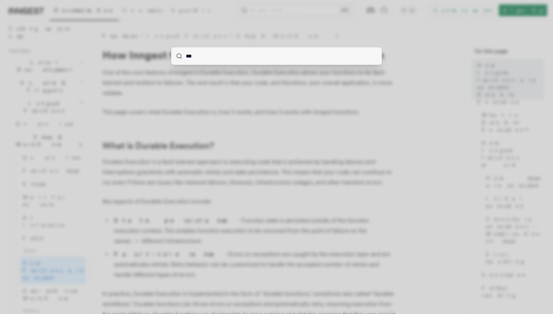
type input "****"
